Goal: Navigation & Orientation: Find specific page/section

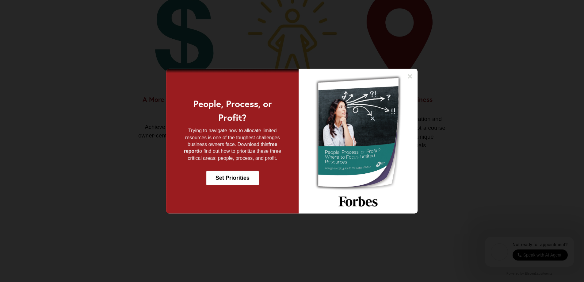
scroll to position [598, 0]
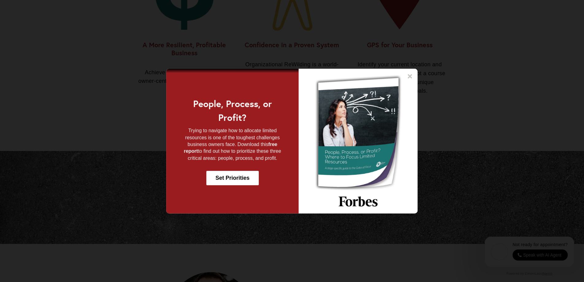
click at [413, 76] on icon at bounding box center [410, 76] width 6 height 6
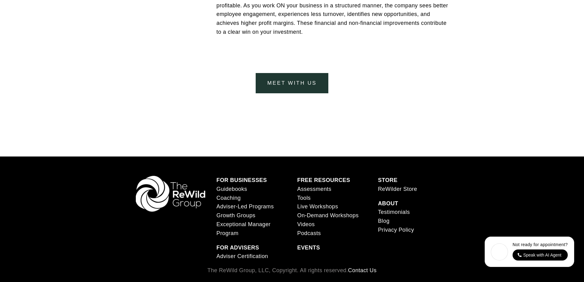
scroll to position [2529, 0]
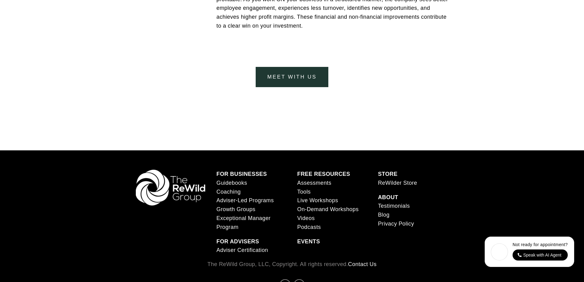
click at [237, 185] on link "Guidebooks" at bounding box center [231, 182] width 31 height 9
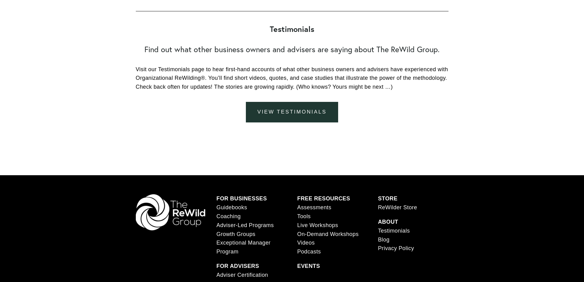
scroll to position [3014, 0]
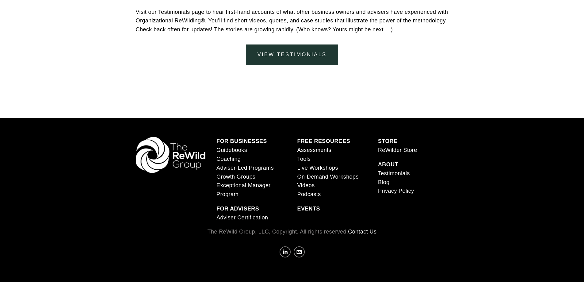
click at [230, 158] on link "Coaching" at bounding box center [228, 158] width 24 height 9
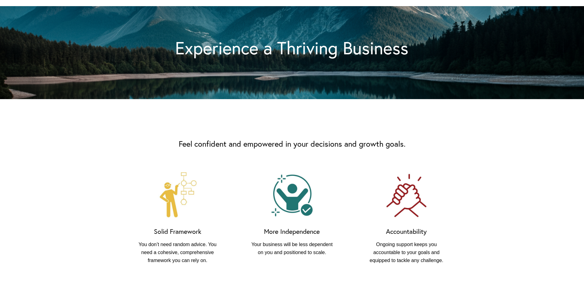
scroll to position [368, 0]
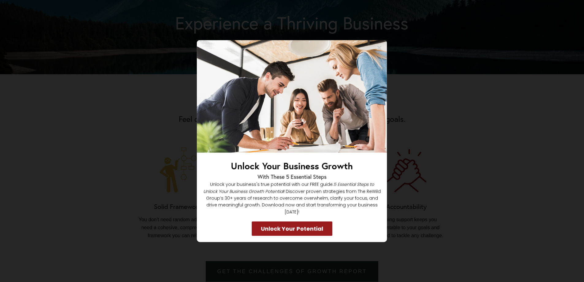
click at [379, 50] on icon at bounding box center [379, 47] width 4 height 4
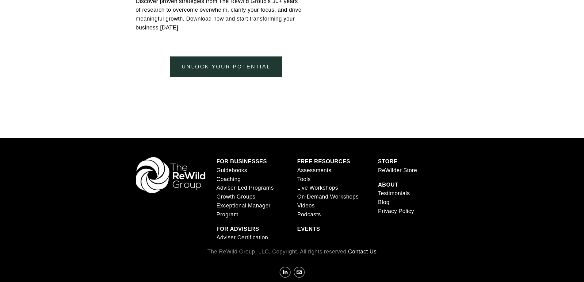
scroll to position [1440, 0]
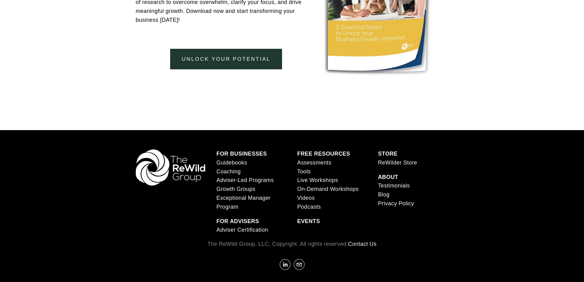
click at [241, 182] on link "Adviser-Led Programs" at bounding box center [244, 180] width 57 height 9
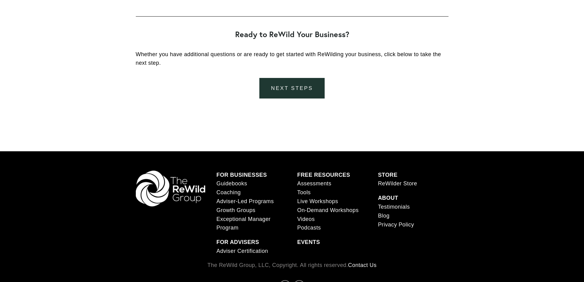
scroll to position [1279, 0]
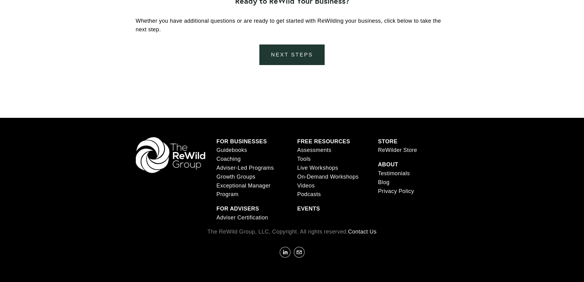
click at [240, 177] on span "Growth Groups" at bounding box center [235, 176] width 39 height 6
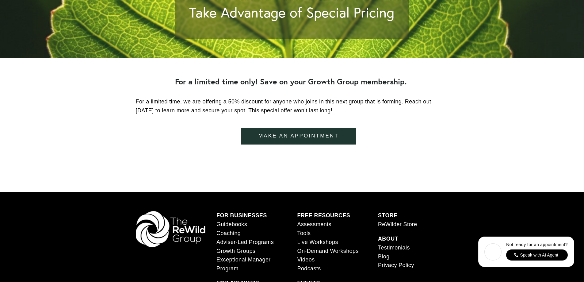
scroll to position [2223, 0]
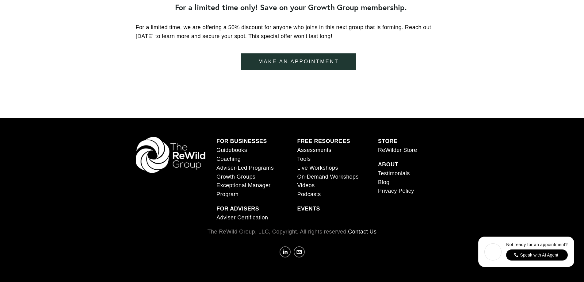
click at [253, 185] on span "Exceptional Manager Program" at bounding box center [243, 189] width 54 height 15
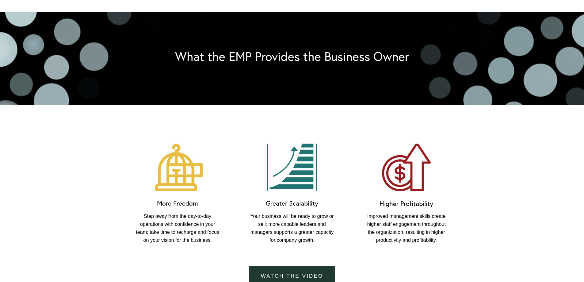
scroll to position [429, 0]
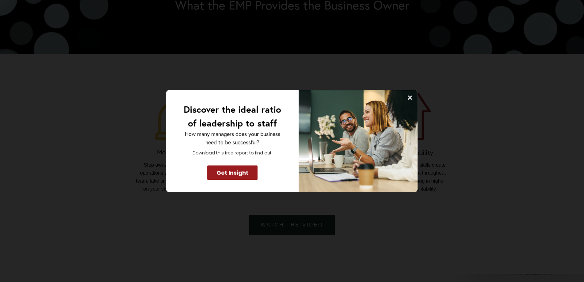
click at [411, 98] on icon at bounding box center [410, 97] width 4 height 4
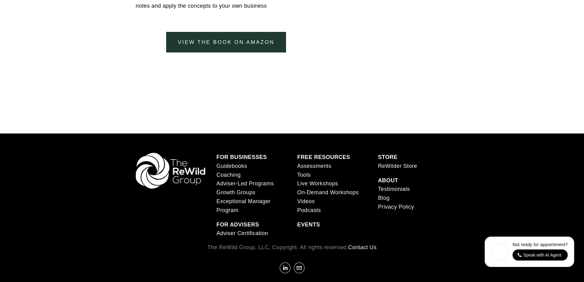
scroll to position [2184, 0]
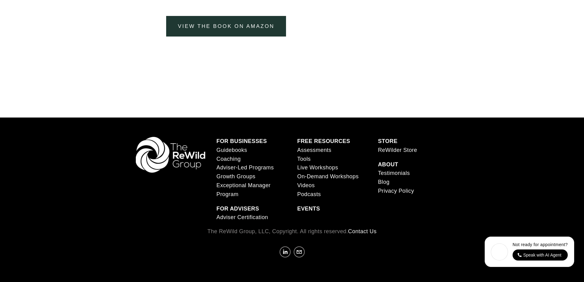
click at [319, 149] on link "Assessments" at bounding box center [314, 150] width 34 height 9
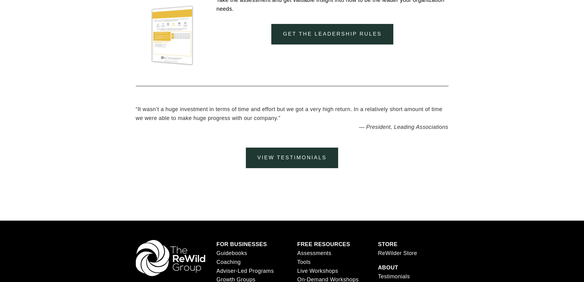
scroll to position [2421, 0]
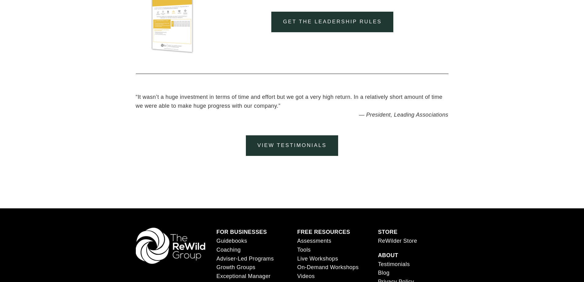
click at [308, 250] on link "Tools" at bounding box center [303, 249] width 13 height 9
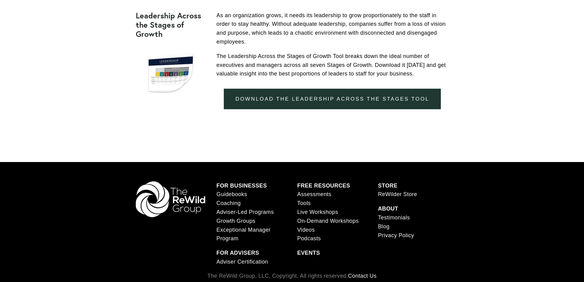
scroll to position [705, 0]
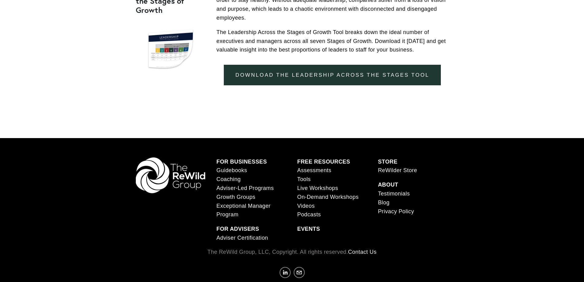
click at [327, 188] on link "Live Workshops" at bounding box center [317, 188] width 41 height 9
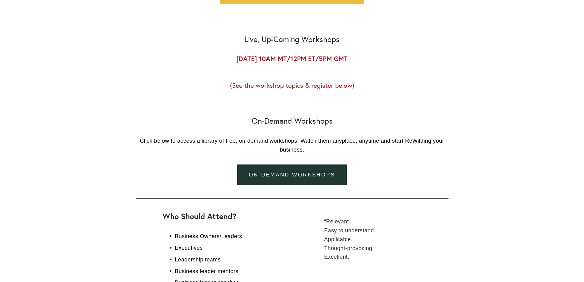
scroll to position [368, 0]
click at [297, 173] on link "on-demand workshops" at bounding box center [291, 175] width 109 height 21
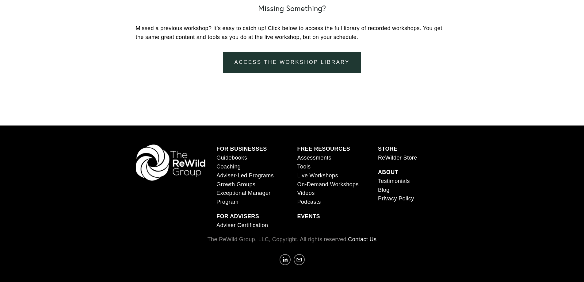
scroll to position [955, 0]
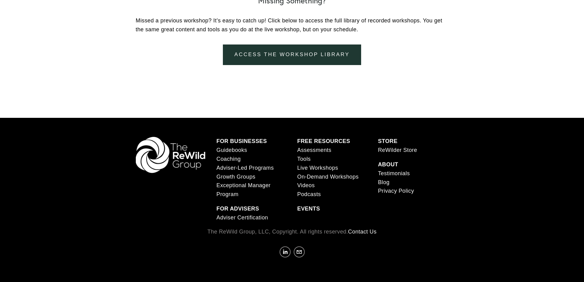
click at [399, 173] on link "Testimonials" at bounding box center [394, 173] width 32 height 9
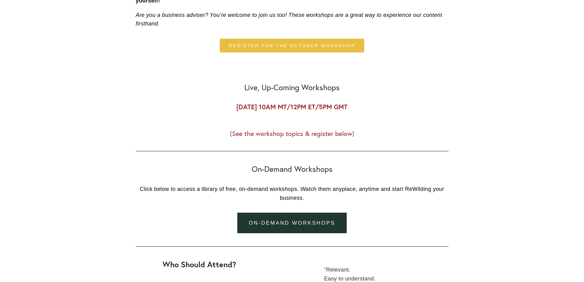
scroll to position [312, 0]
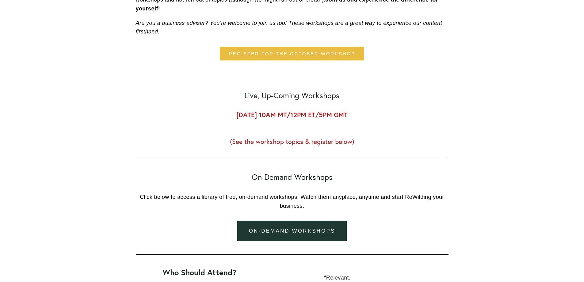
click at [305, 237] on link "on-demand workshops" at bounding box center [291, 230] width 109 height 21
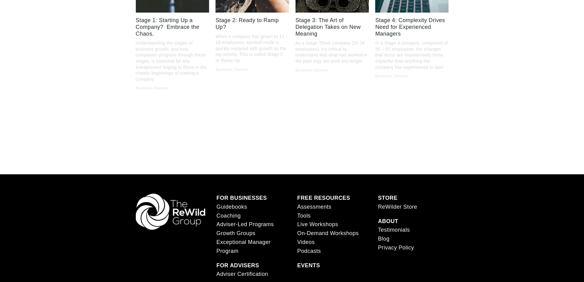
scroll to position [2543, 0]
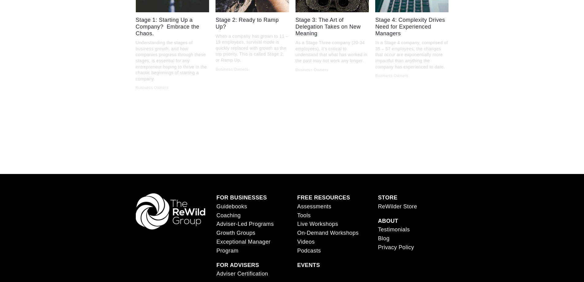
click at [393, 202] on link "ReWilder Store" at bounding box center [397, 206] width 39 height 9
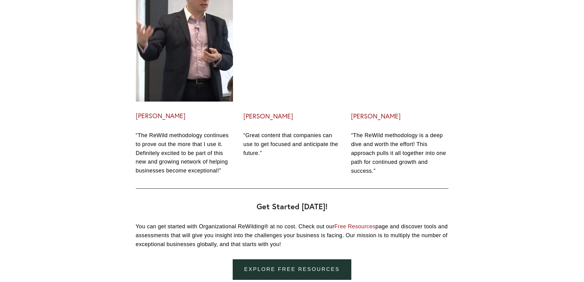
scroll to position [1961, 0]
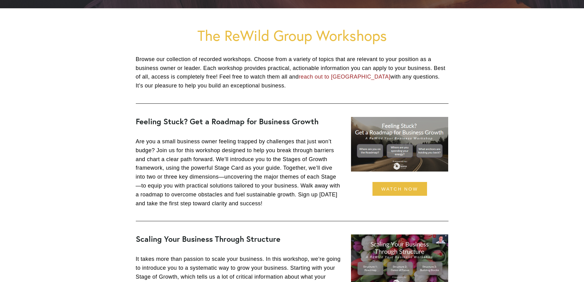
scroll to position [184, 0]
